Goal: Information Seeking & Learning: Learn about a topic

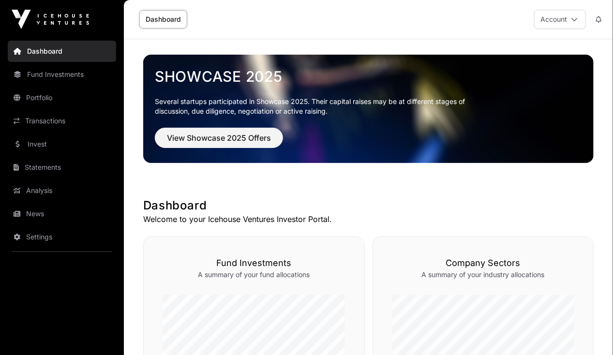
click at [569, 19] on button "Account" at bounding box center [560, 19] width 52 height 19
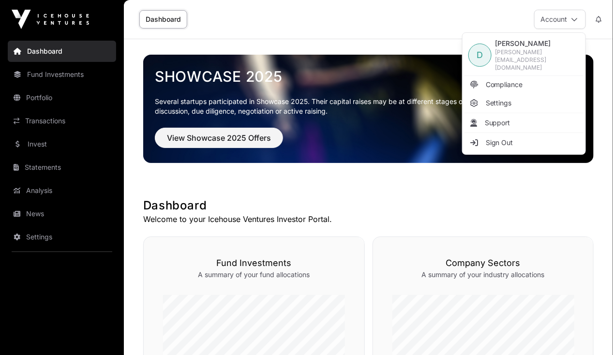
click at [523, 80] on span "Compliance" at bounding box center [504, 85] width 37 height 10
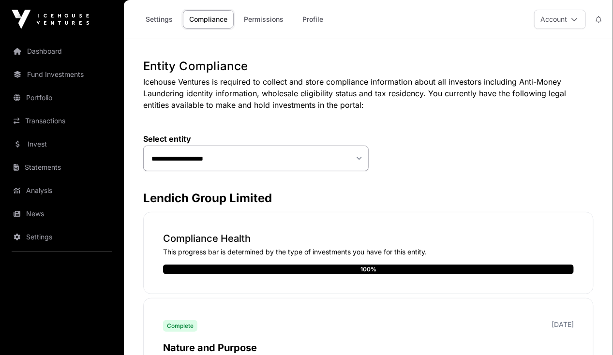
click at [168, 21] on link "Settings" at bounding box center [159, 19] width 40 height 18
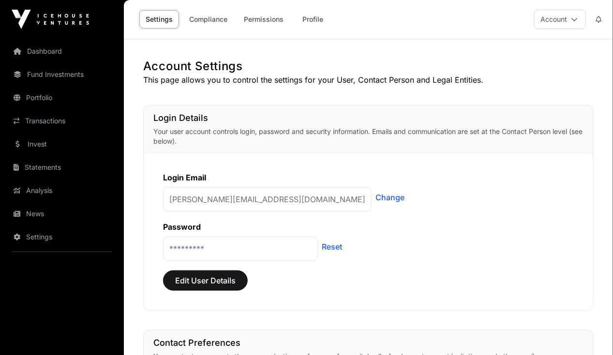
click at [204, 23] on link "Compliance" at bounding box center [208, 19] width 51 height 18
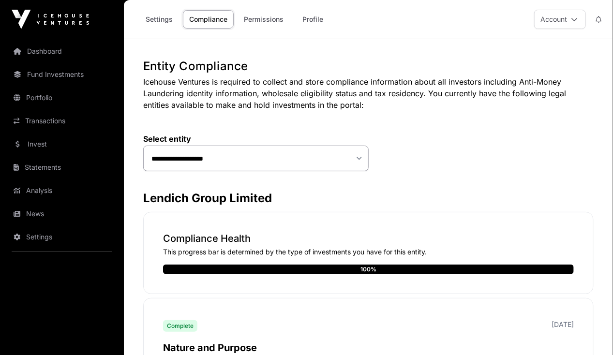
click at [246, 21] on link "Permissions" at bounding box center [264, 19] width 52 height 18
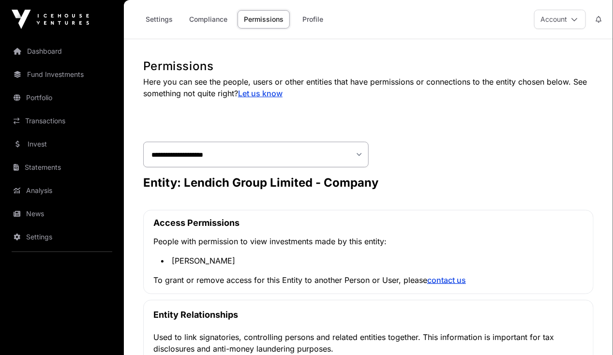
click at [316, 18] on link "Profile" at bounding box center [313, 19] width 39 height 18
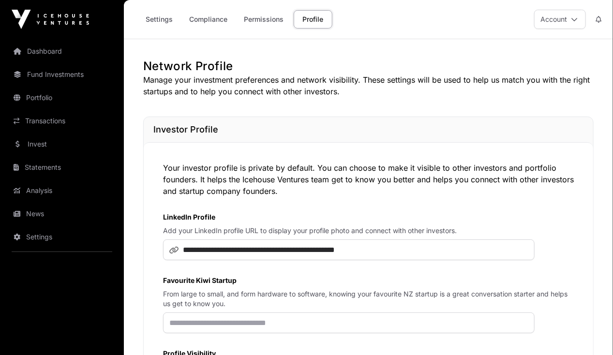
click at [62, 54] on link "Dashboard" at bounding box center [62, 51] width 108 height 21
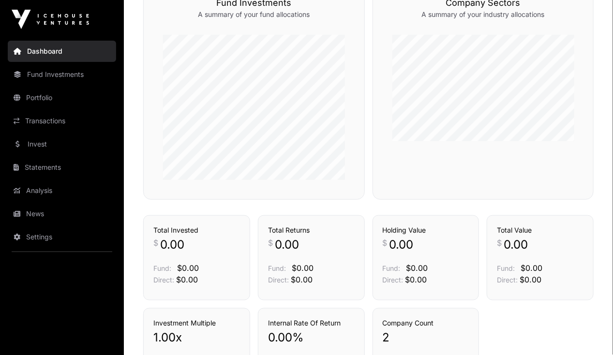
scroll to position [259, 0]
click at [84, 79] on link "Fund Investments" at bounding box center [62, 74] width 108 height 21
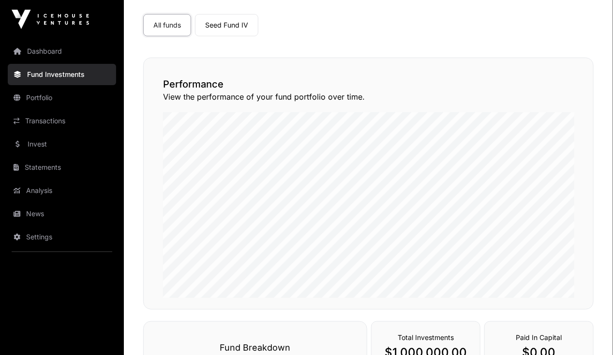
scroll to position [74, 0]
click at [58, 102] on link "Portfolio" at bounding box center [62, 97] width 108 height 21
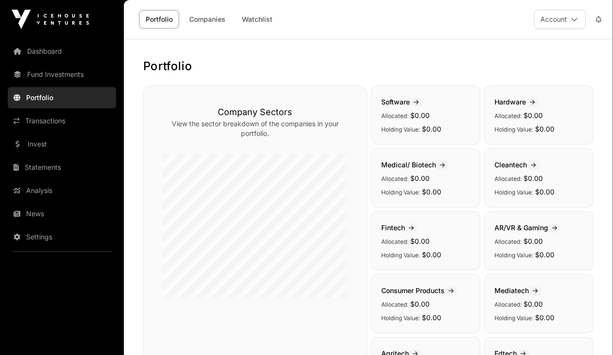
click at [57, 118] on link "Transactions" at bounding box center [62, 120] width 108 height 21
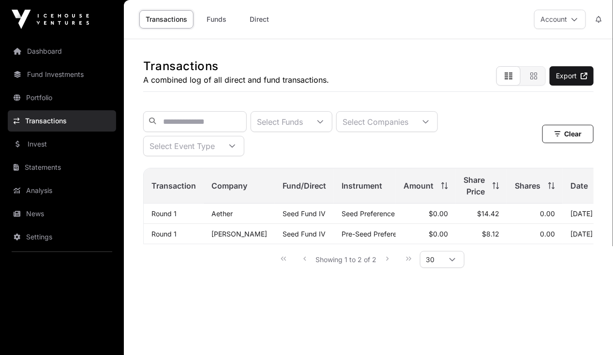
click at [31, 141] on link "Invest" at bounding box center [62, 144] width 108 height 21
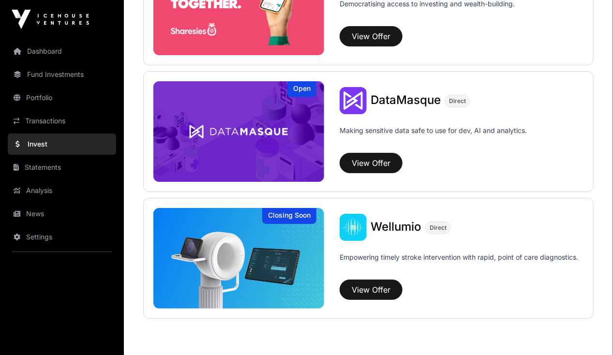
scroll to position [1321, 0]
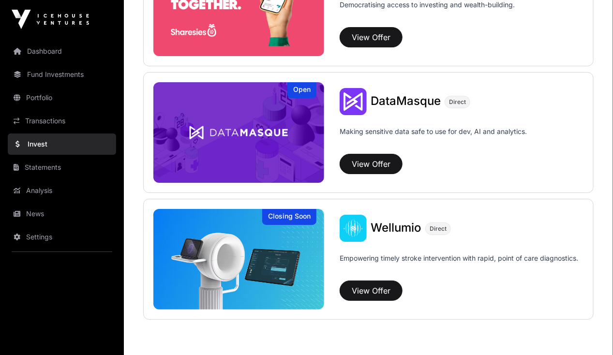
click at [43, 163] on link "Statements" at bounding box center [62, 167] width 108 height 21
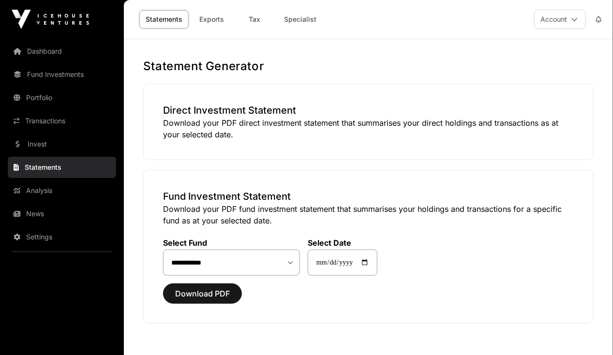
click at [41, 190] on link "Analysis" at bounding box center [62, 190] width 108 height 21
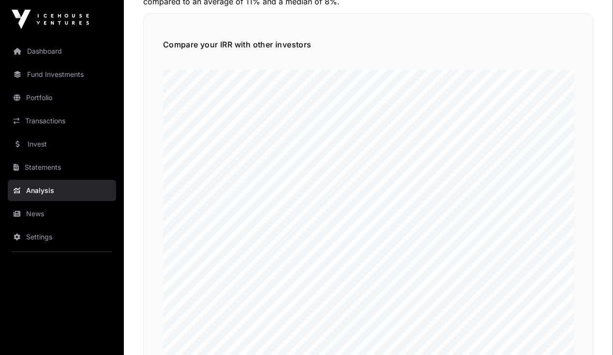
scroll to position [119, 0]
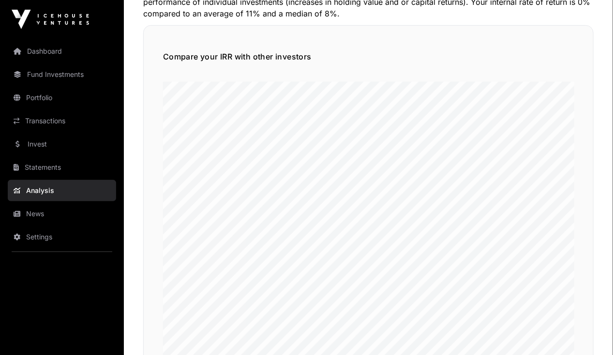
click at [38, 213] on link "News" at bounding box center [62, 213] width 108 height 21
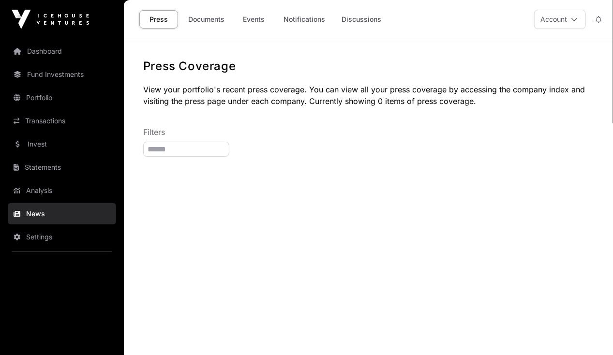
click at [41, 232] on link "Settings" at bounding box center [62, 237] width 108 height 21
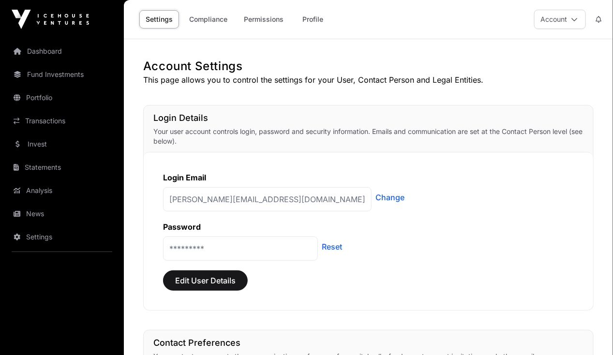
click at [45, 148] on link "Invest" at bounding box center [62, 144] width 108 height 21
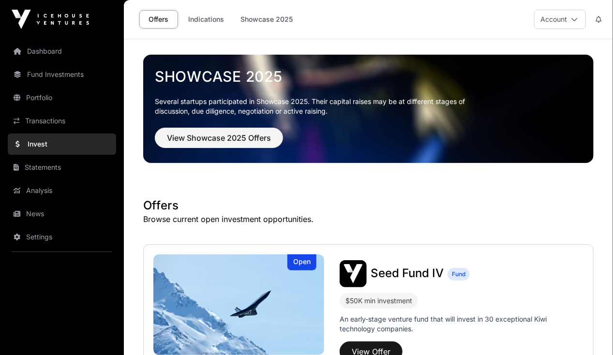
click at [61, 55] on link "Dashboard" at bounding box center [62, 51] width 108 height 21
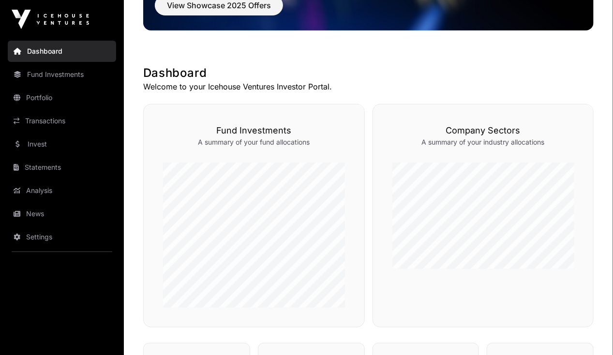
scroll to position [134, 0]
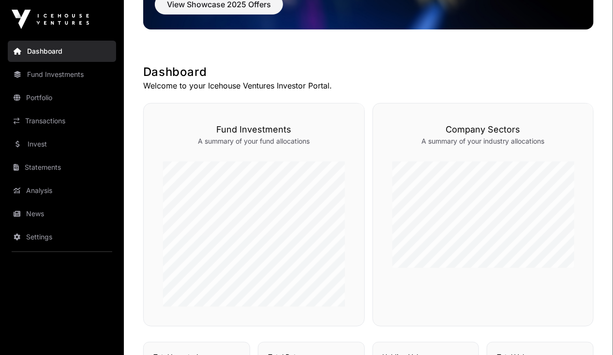
click at [332, 91] on link "Funds" at bounding box center [339, 86] width 31 height 10
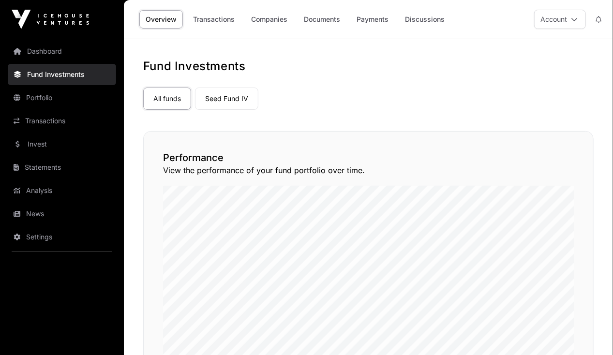
click at [230, 95] on link "Seed Fund IV" at bounding box center [226, 99] width 63 height 22
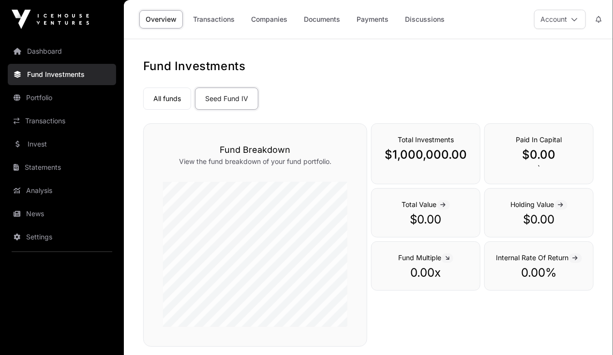
click at [228, 20] on link "Transactions" at bounding box center [214, 19] width 54 height 18
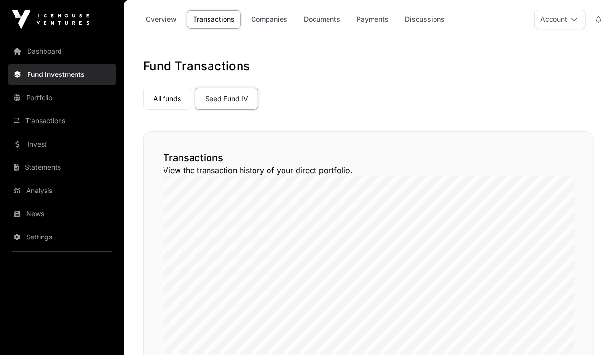
click at [262, 22] on link "Companies" at bounding box center [269, 19] width 49 height 18
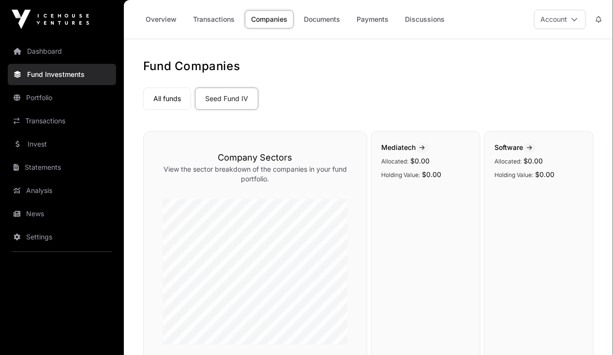
click at [311, 25] on link "Documents" at bounding box center [322, 19] width 49 height 18
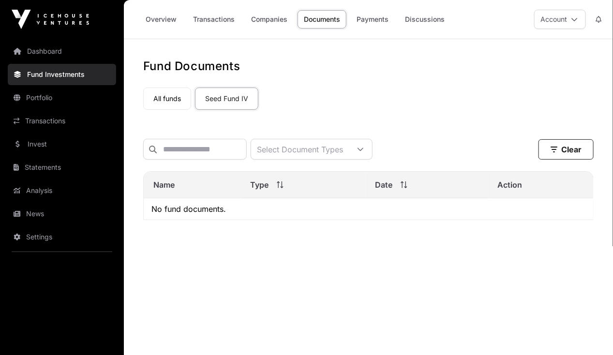
click at [381, 16] on link "Payments" at bounding box center [373, 19] width 45 height 18
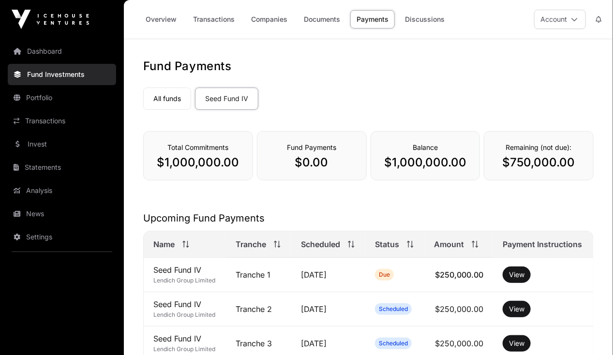
click at [414, 22] on link "Discussions" at bounding box center [425, 19] width 52 height 18
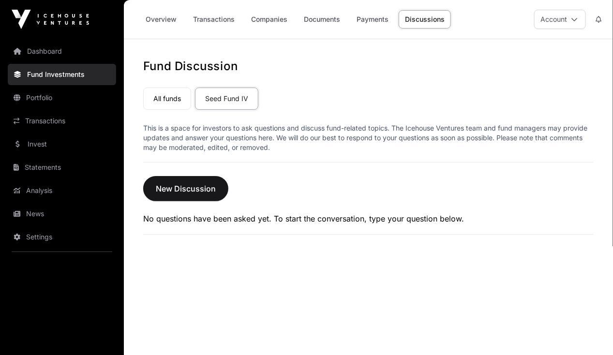
click at [54, 55] on link "Dashboard" at bounding box center [62, 51] width 108 height 21
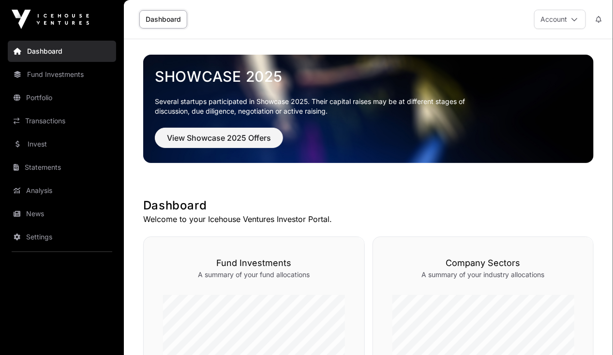
click at [57, 72] on link "Fund Investments" at bounding box center [62, 74] width 108 height 21
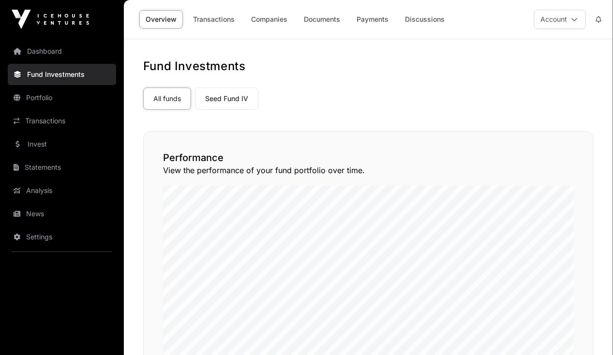
click at [57, 72] on link "Fund Investments" at bounding box center [62, 74] width 108 height 21
click at [208, 25] on link "Transactions" at bounding box center [214, 19] width 54 height 18
click at [273, 20] on link "Companies" at bounding box center [269, 19] width 49 height 18
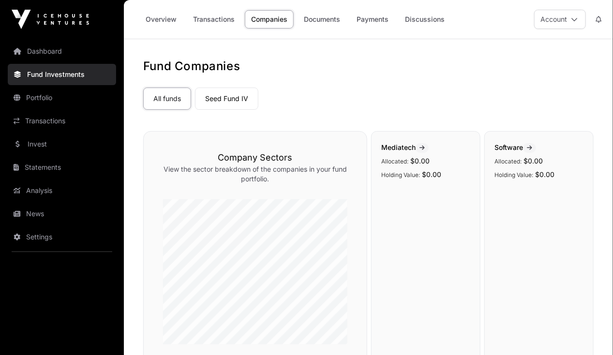
click at [364, 25] on link "Payments" at bounding box center [373, 19] width 45 height 18
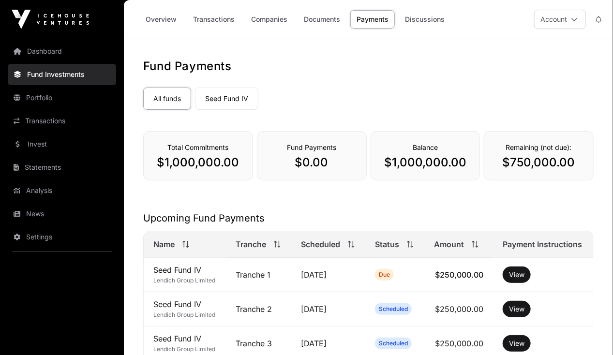
click at [204, 99] on link "Seed Fund IV" at bounding box center [226, 99] width 63 height 22
click at [50, 93] on link "Portfolio" at bounding box center [62, 97] width 108 height 21
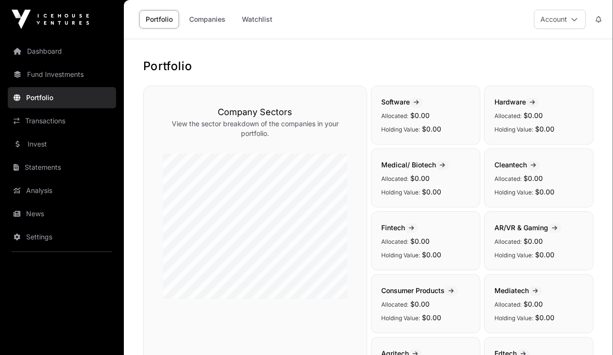
click at [202, 23] on link "Companies" at bounding box center [207, 19] width 49 height 18
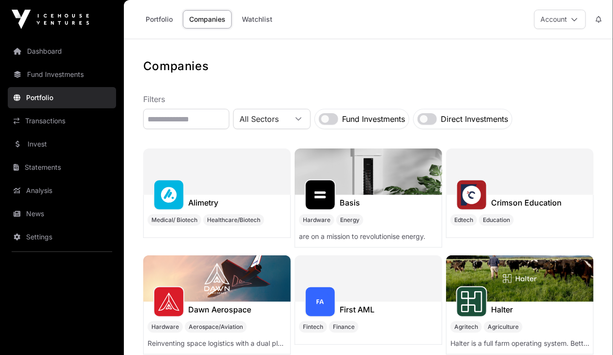
click at [251, 20] on link "Watchlist" at bounding box center [257, 19] width 43 height 18
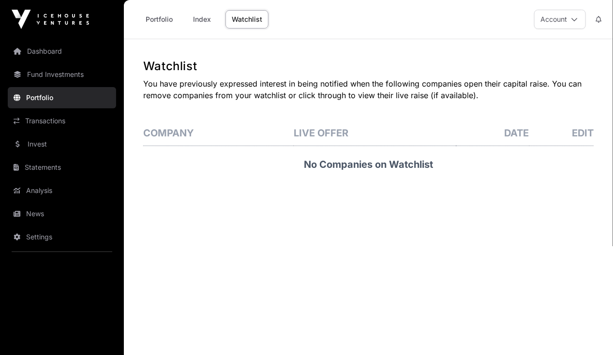
click at [80, 124] on link "Transactions" at bounding box center [62, 120] width 108 height 21
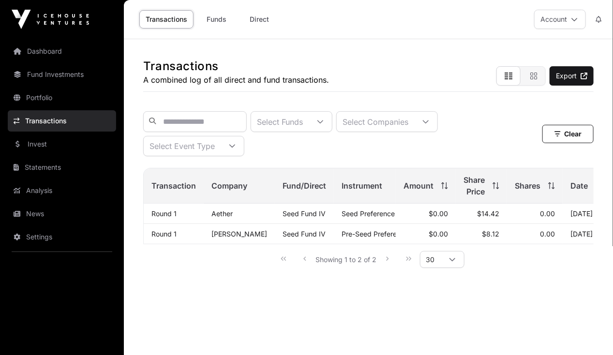
click at [209, 20] on link "Funds" at bounding box center [217, 19] width 39 height 18
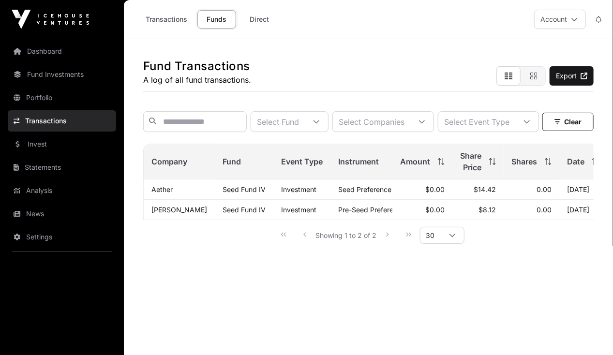
click at [267, 20] on link "Direct" at bounding box center [259, 19] width 39 height 18
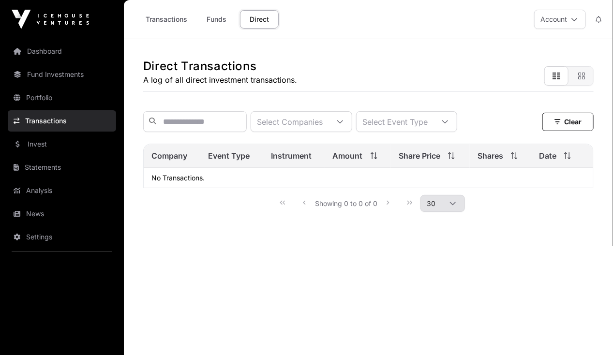
click at [225, 21] on link "Funds" at bounding box center [217, 19] width 39 height 18
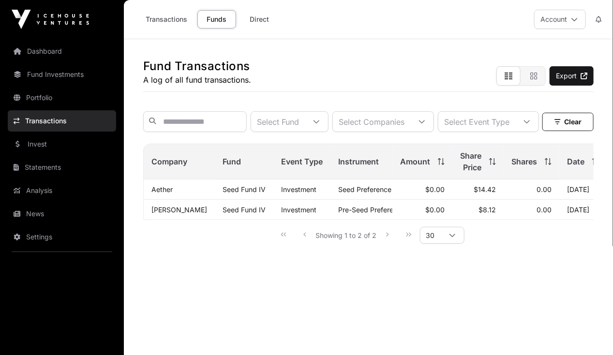
click at [65, 143] on link "Invest" at bounding box center [62, 144] width 108 height 21
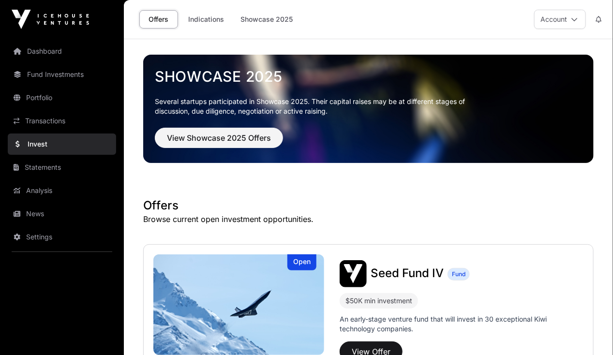
click at [95, 159] on link "Statements" at bounding box center [62, 167] width 108 height 21
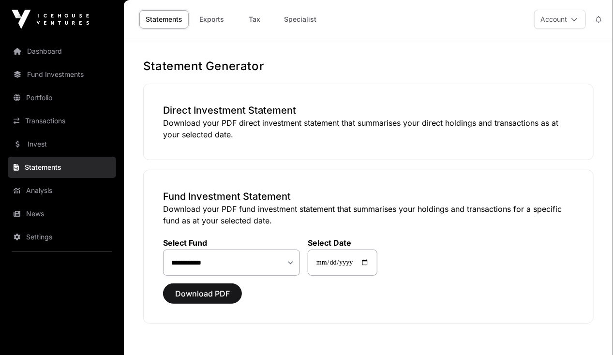
click at [214, 17] on link "Exports" at bounding box center [212, 19] width 39 height 18
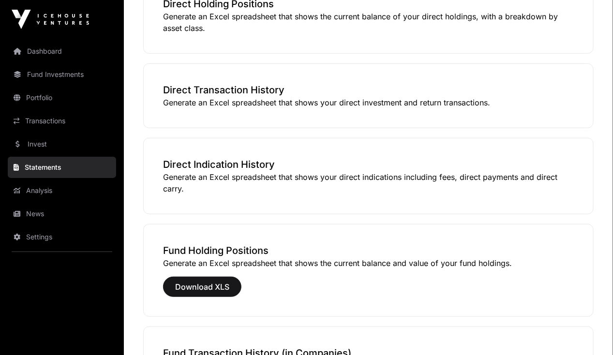
scroll to position [76, 0]
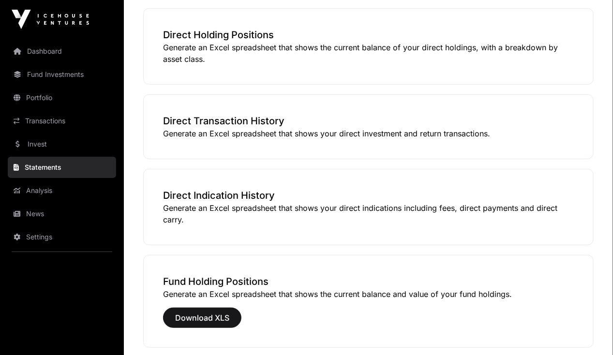
click at [68, 188] on link "Analysis" at bounding box center [62, 190] width 108 height 21
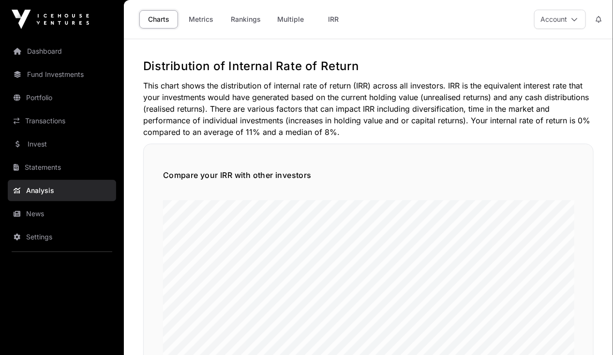
click at [208, 19] on link "Metrics" at bounding box center [201, 19] width 39 height 18
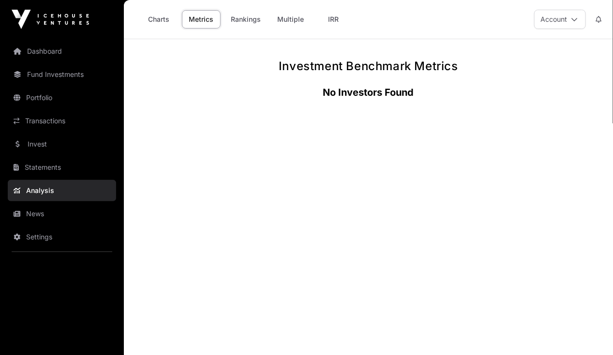
click at [244, 17] on link "Rankings" at bounding box center [246, 19] width 43 height 18
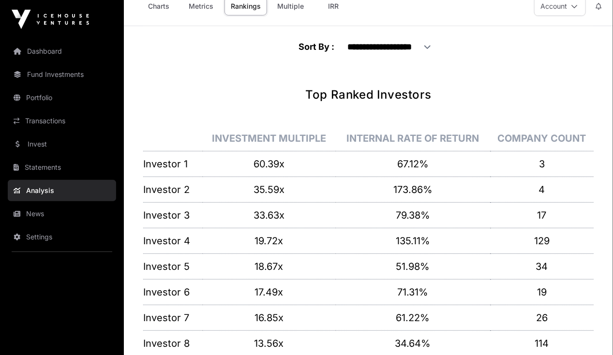
scroll to position [12, 0]
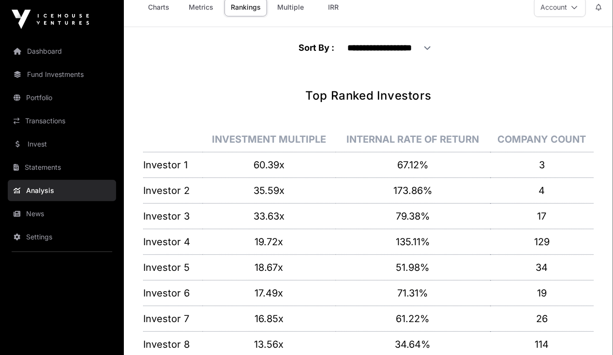
click at [286, 9] on link "Multiple" at bounding box center [290, 7] width 39 height 18
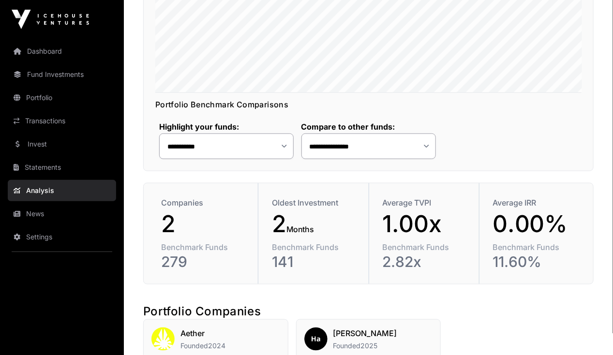
scroll to position [299, 0]
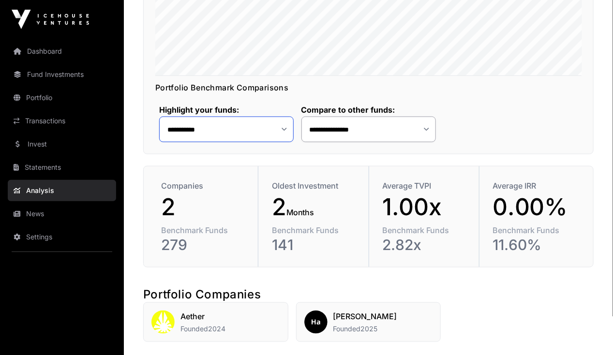
click at [287, 129] on select "**********" at bounding box center [226, 130] width 135 height 26
select select "**"
click at [159, 117] on select "**********" at bounding box center [226, 130] width 135 height 26
click at [424, 130] on select "**********" at bounding box center [369, 130] width 135 height 26
click at [468, 119] on div "**********" at bounding box center [368, 117] width 427 height 49
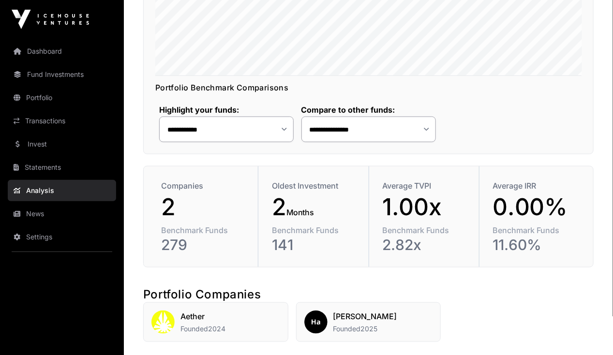
scroll to position [366, 0]
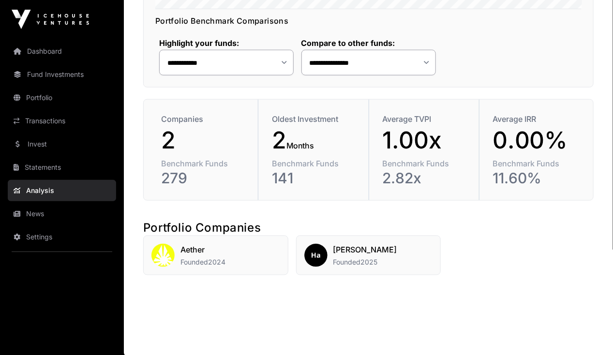
click at [188, 261] on span "Founded" at bounding box center [195, 262] width 28 height 8
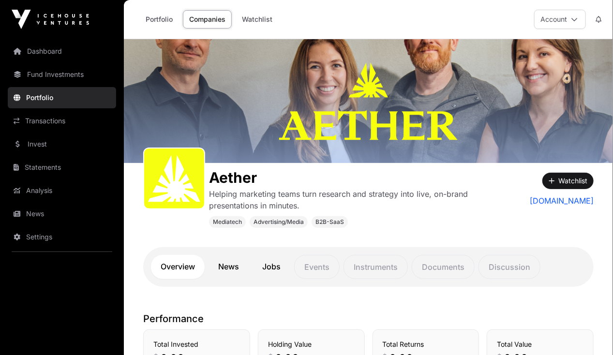
click at [165, 21] on link "Portfolio" at bounding box center [159, 19] width 40 height 18
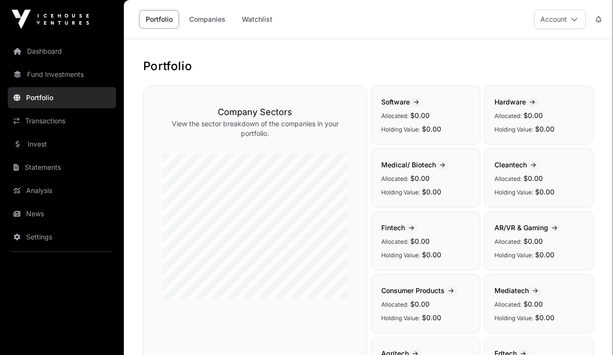
click at [199, 20] on link "Companies" at bounding box center [207, 19] width 49 height 18
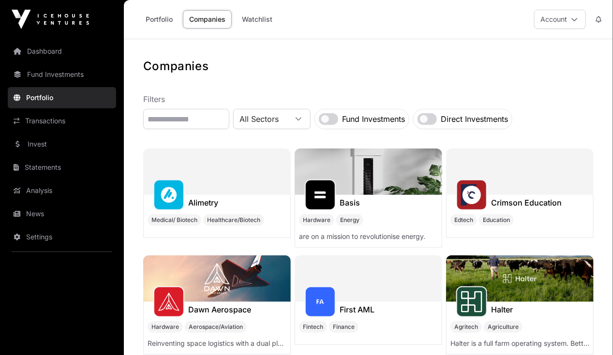
click at [75, 200] on link "Analysis" at bounding box center [62, 190] width 108 height 21
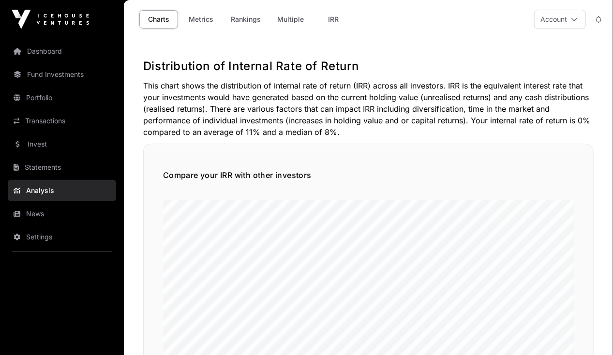
click at [68, 210] on link "News" at bounding box center [62, 213] width 108 height 21
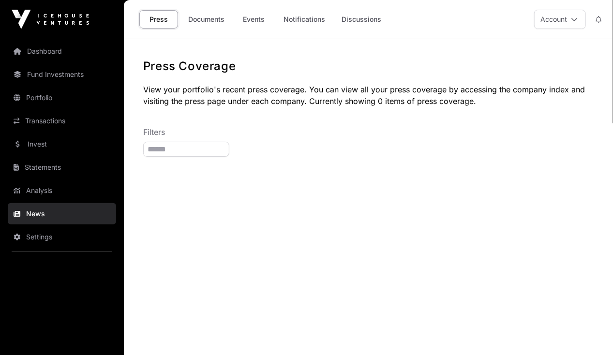
click at [67, 232] on link "Settings" at bounding box center [62, 237] width 108 height 21
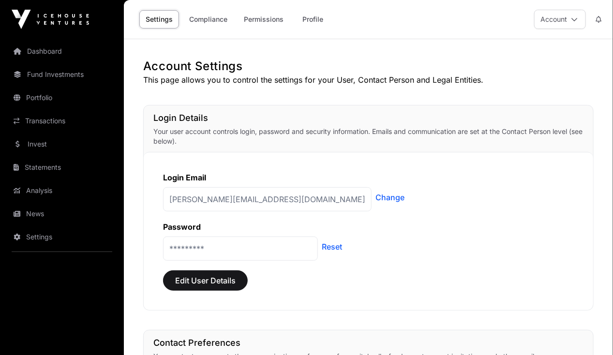
click at [64, 220] on link "News" at bounding box center [62, 213] width 108 height 21
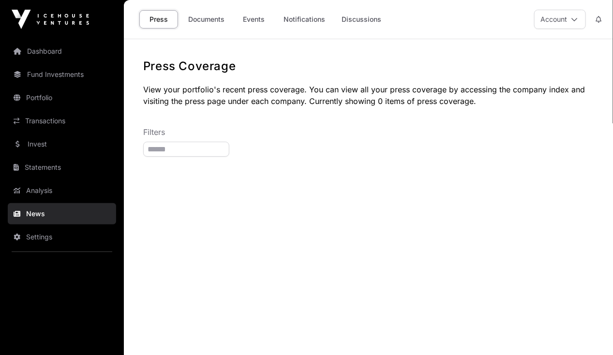
click at [63, 198] on link "Analysis" at bounding box center [62, 190] width 108 height 21
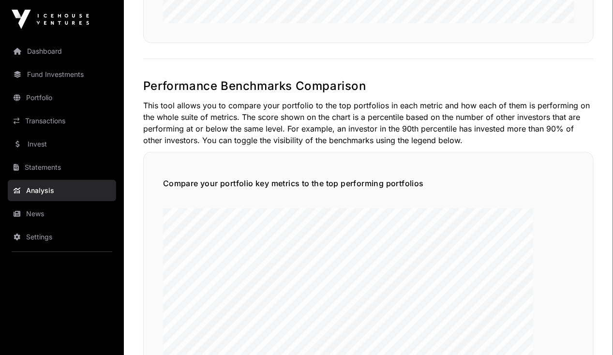
scroll to position [1403, 0]
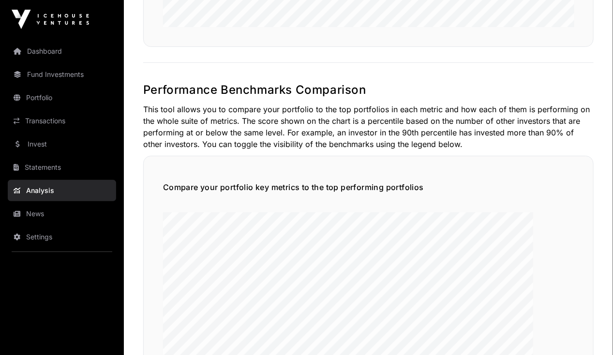
click at [66, 79] on link "Fund Investments" at bounding box center [62, 74] width 108 height 21
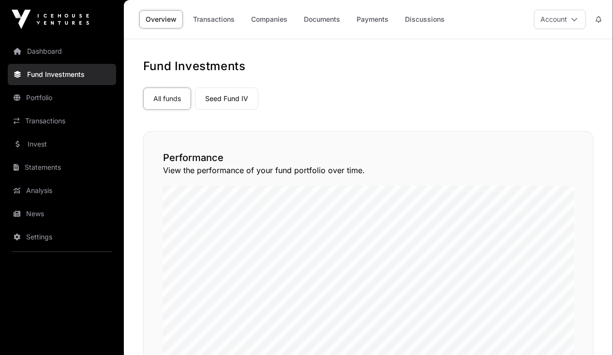
click at [226, 101] on link "Seed Fund IV" at bounding box center [226, 99] width 63 height 22
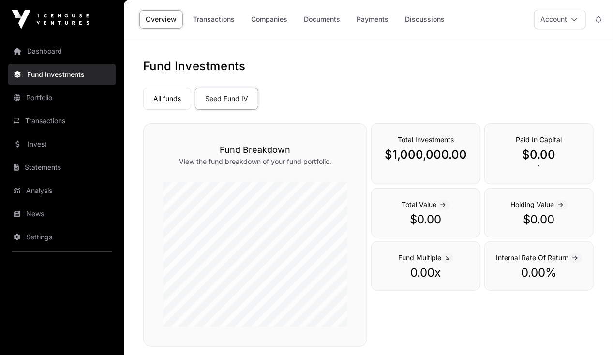
click at [278, 20] on link "Companies" at bounding box center [269, 19] width 49 height 18
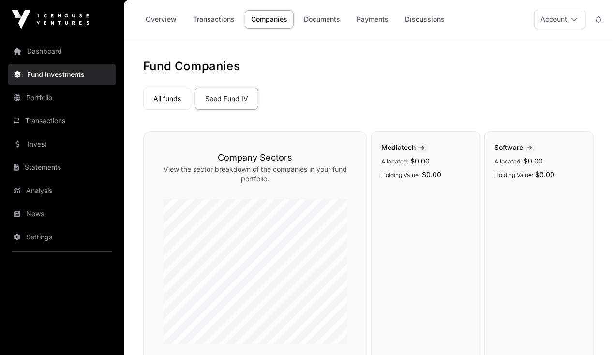
click at [226, 25] on link "Transactions" at bounding box center [214, 19] width 54 height 18
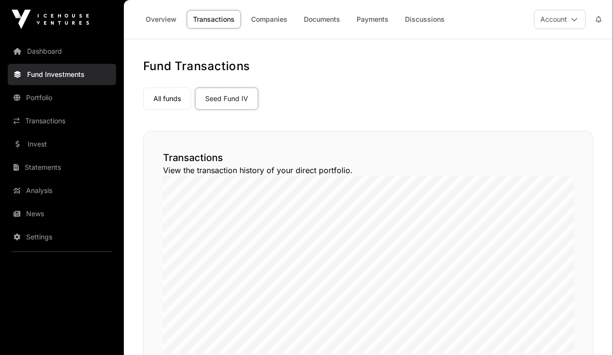
click at [74, 189] on link "Analysis" at bounding box center [62, 190] width 108 height 21
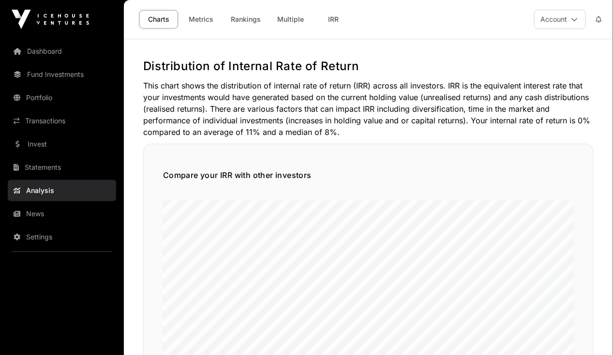
click at [281, 19] on link "Multiple" at bounding box center [290, 19] width 39 height 18
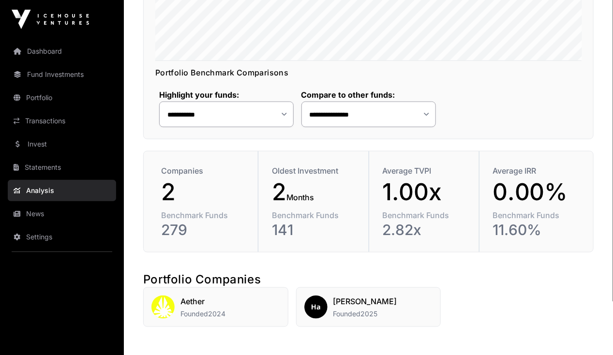
scroll to position [366, 0]
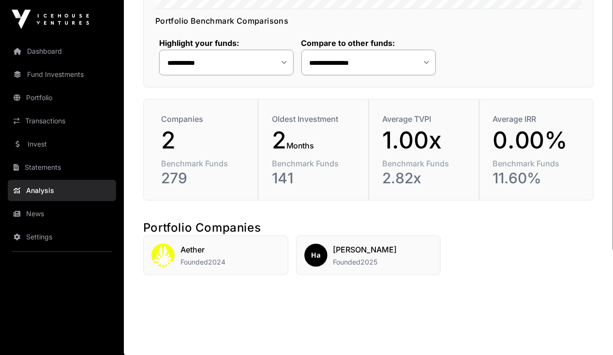
click at [323, 252] on img at bounding box center [316, 255] width 23 height 23
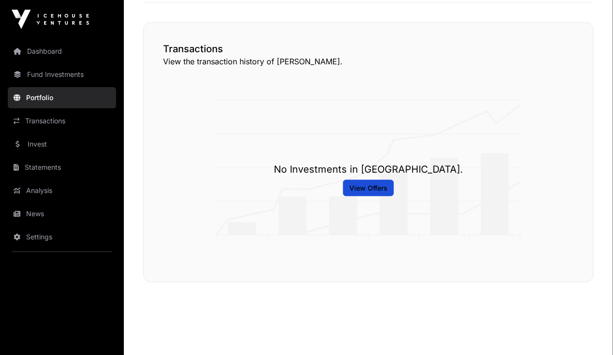
scroll to position [491, 0]
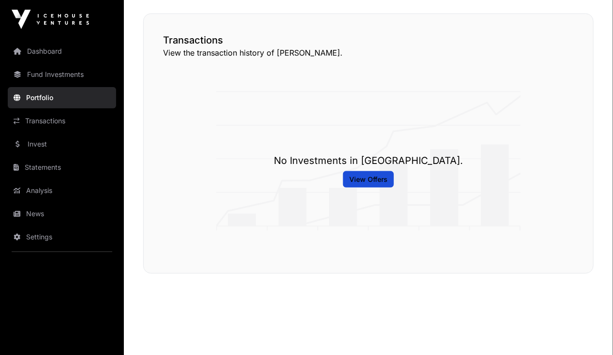
click at [52, 152] on link "Invest" at bounding box center [62, 144] width 108 height 21
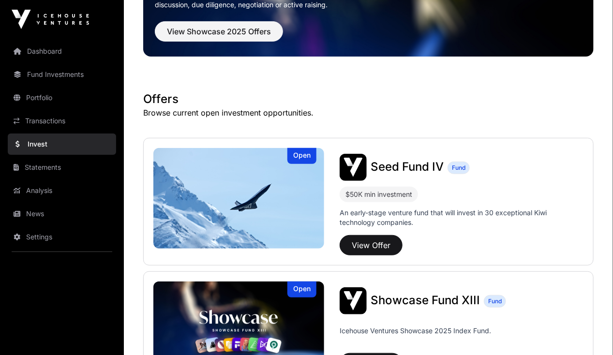
scroll to position [107, 0]
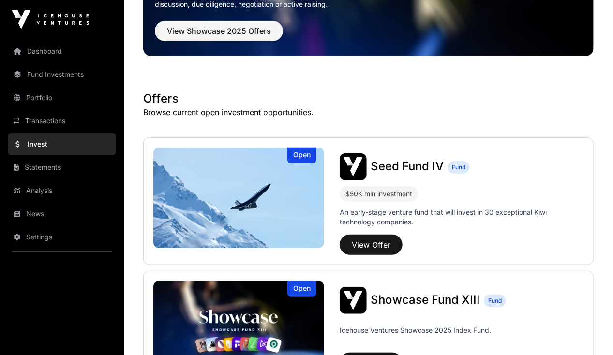
click at [292, 213] on img at bounding box center [238, 198] width 171 height 101
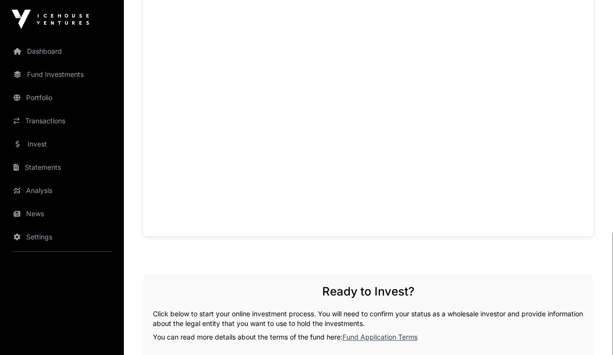
scroll to position [651, 0]
